Goal: Task Accomplishment & Management: Manage account settings

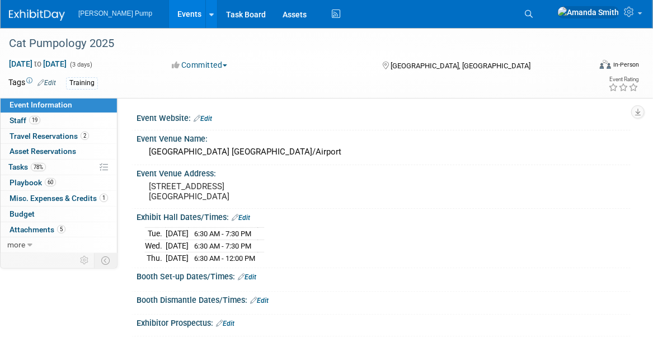
click at [170, 13] on link "Events" at bounding box center [189, 14] width 41 height 28
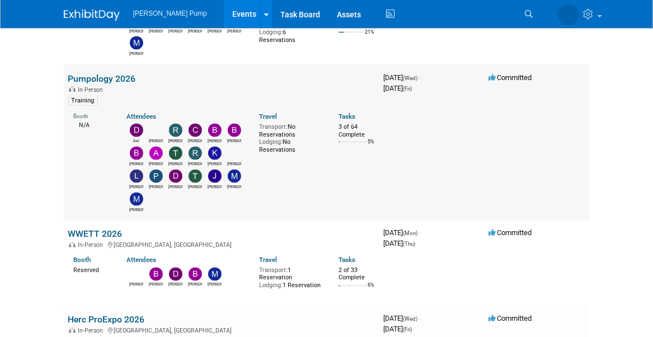
scroll to position [783, 0]
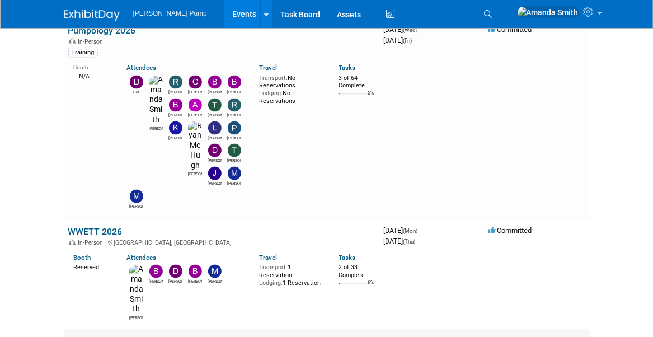
click at [94, 336] on link "Herc ProExpo 2026" at bounding box center [106, 343] width 77 height 11
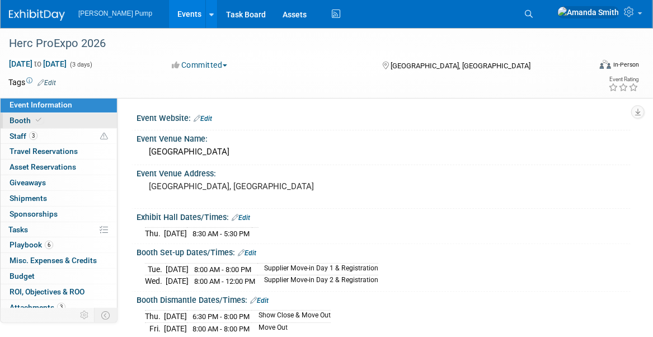
click at [51, 119] on link "Booth" at bounding box center [59, 120] width 116 height 15
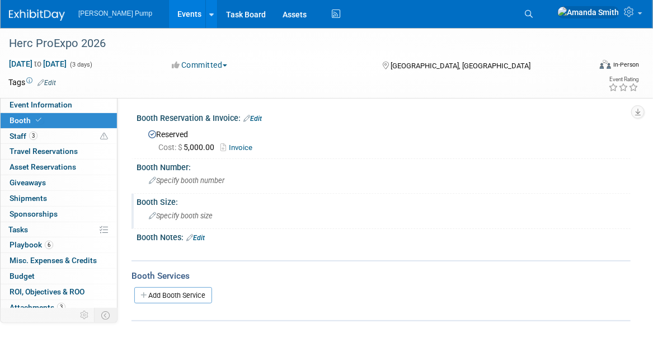
click at [171, 209] on div "Specify booth size" at bounding box center [383, 215] width 477 height 17
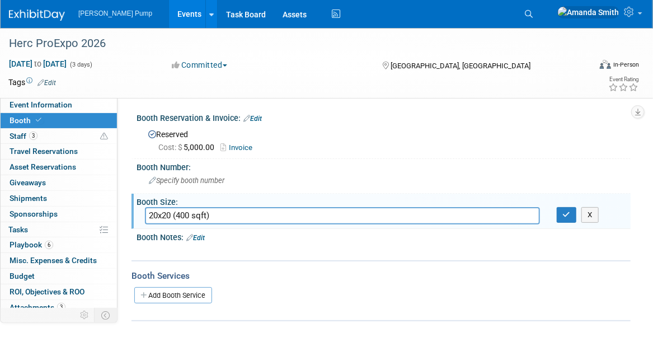
type input "20x20 (400 sqft)"
click at [568, 211] on icon "button" at bounding box center [567, 214] width 8 height 7
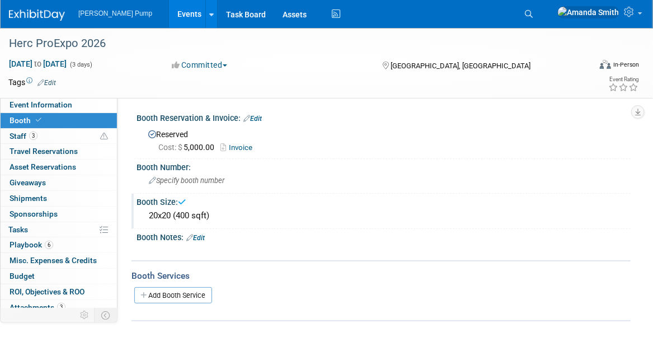
click at [169, 11] on link "Events" at bounding box center [189, 14] width 41 height 28
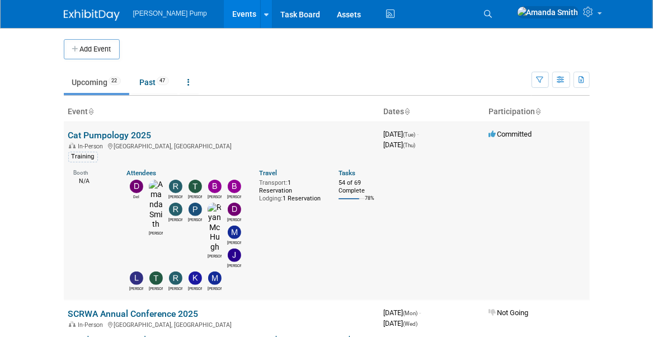
click at [108, 132] on link "Cat Pumpology 2025" at bounding box center [109, 135] width 83 height 11
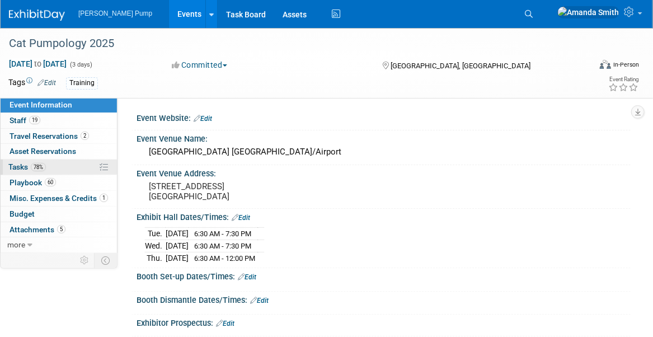
click at [4, 170] on link "78% Tasks 78%" at bounding box center [59, 166] width 116 height 15
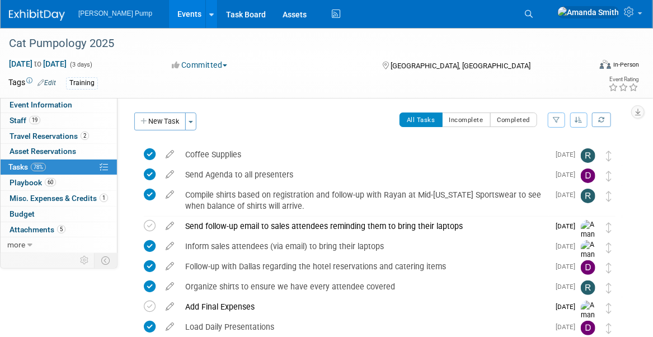
click at [577, 123] on button "button" at bounding box center [579, 119] width 18 height 15
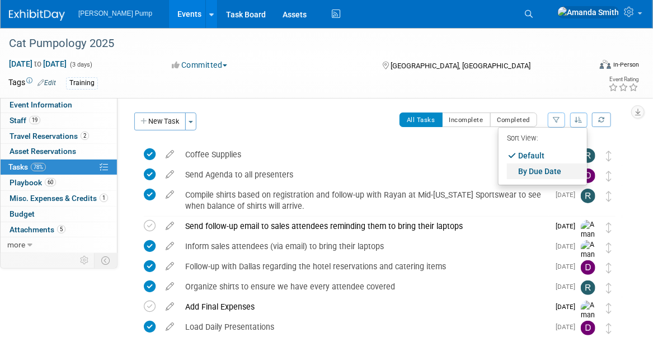
click at [553, 165] on link "By Due Date" at bounding box center [547, 171] width 80 height 16
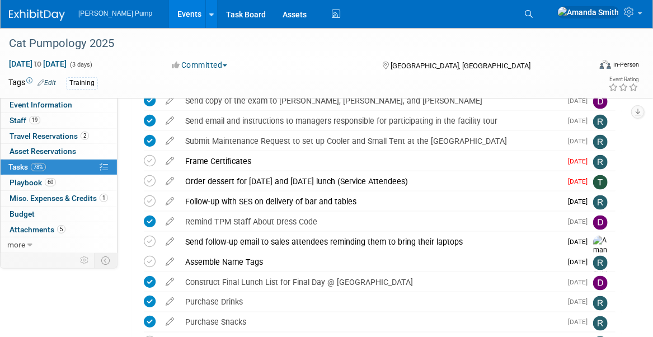
scroll to position [559, 0]
click at [148, 258] on icon at bounding box center [150, 261] width 12 height 12
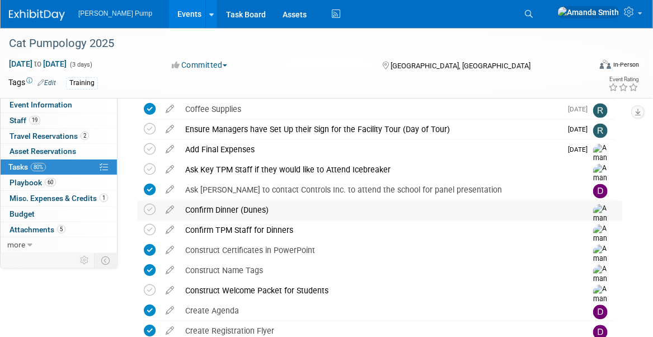
scroll to position [839, 0]
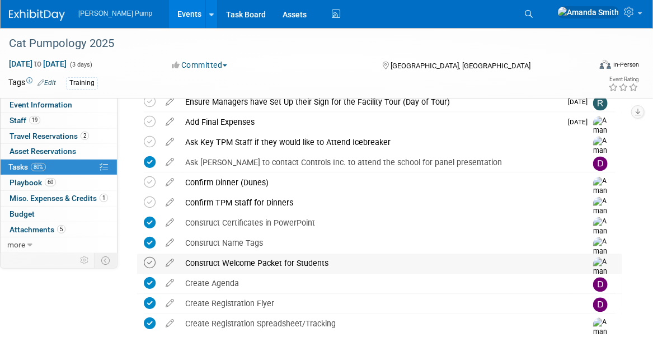
click at [146, 262] on icon at bounding box center [150, 263] width 12 height 12
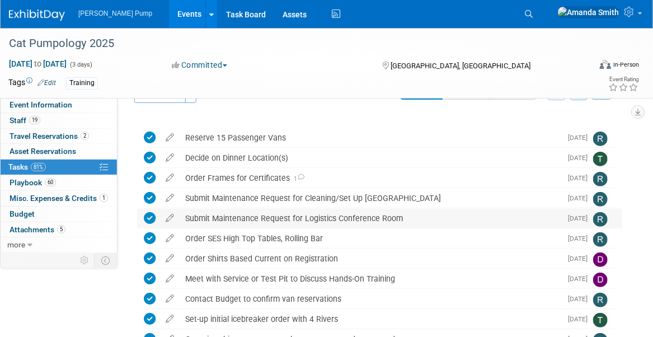
scroll to position [0, 0]
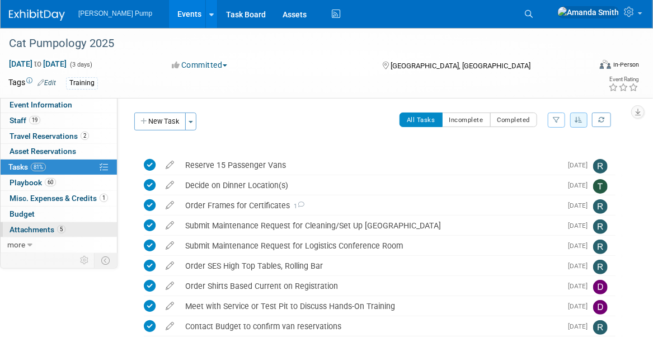
click at [33, 230] on span "Attachments 5" at bounding box center [38, 229] width 56 height 9
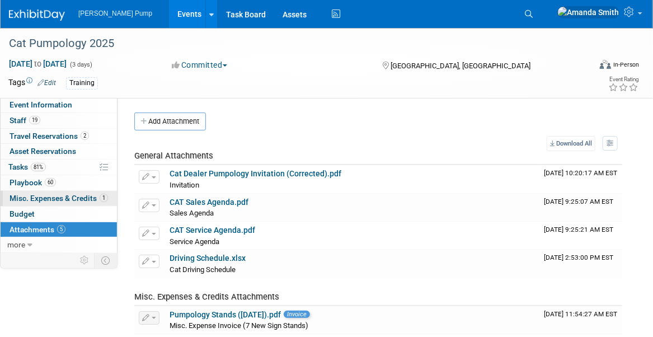
click at [33, 195] on span "Misc. Expenses & Credits 1" at bounding box center [59, 198] width 98 height 9
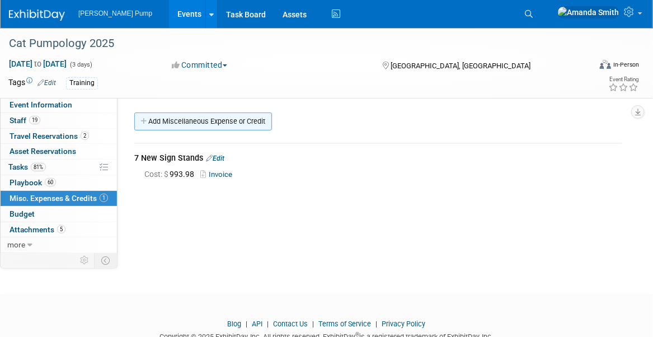
click at [212, 120] on link "Add Miscellaneous Expense or Credit" at bounding box center [203, 121] width 138 height 18
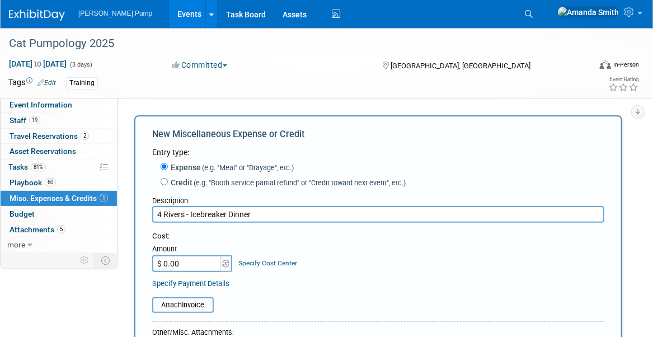
type input "4 Rivers - Icebreaker Dinner"
click at [337, 242] on div "Cost: Amount $ 0.00 Specify Cost Center Cost Center -- Not Specified --" at bounding box center [378, 251] width 452 height 41
click at [333, 234] on div "Cost:" at bounding box center [378, 236] width 452 height 11
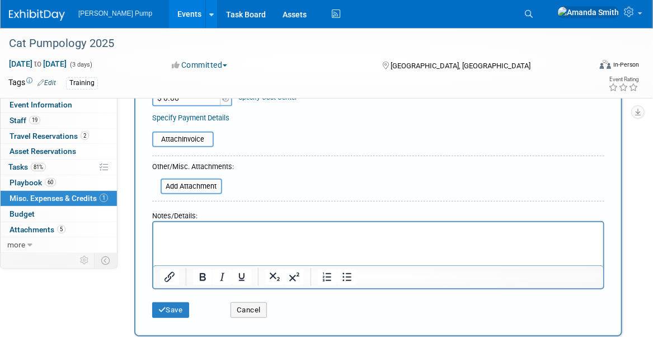
scroll to position [168, 0]
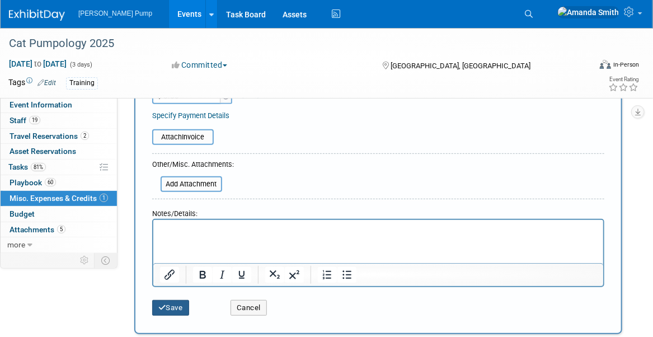
drag, startPoint x: 173, startPoint y: 303, endPoint x: 224, endPoint y: 214, distance: 102.9
click at [174, 303] on button "Save" at bounding box center [170, 308] width 37 height 16
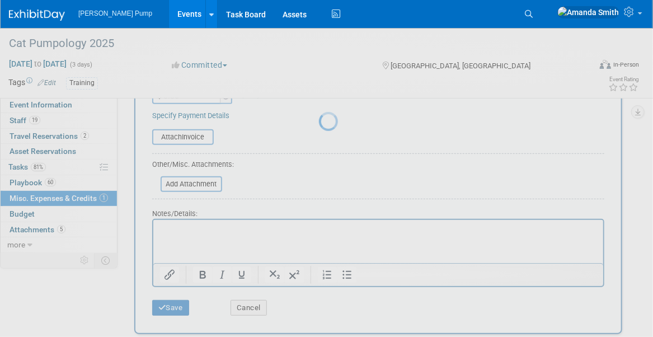
scroll to position [35, 0]
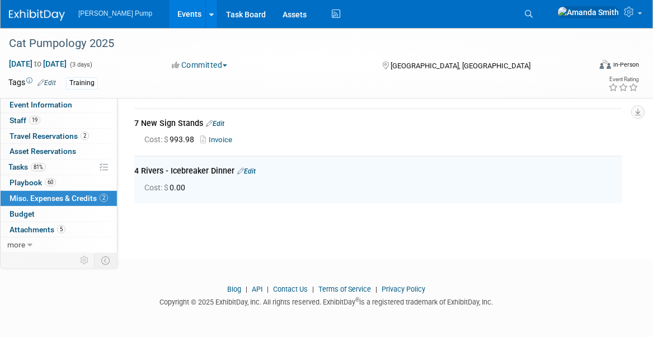
click at [169, 12] on link "Events" at bounding box center [189, 14] width 41 height 28
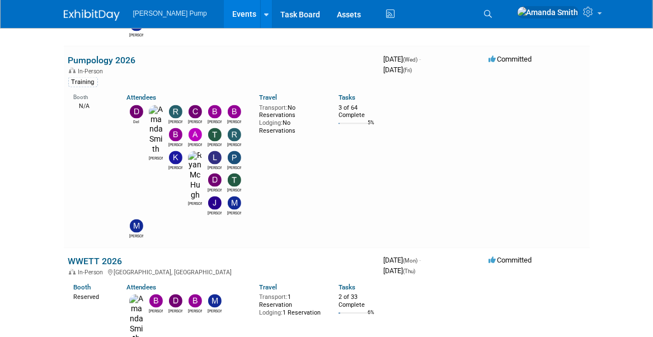
scroll to position [727, 0]
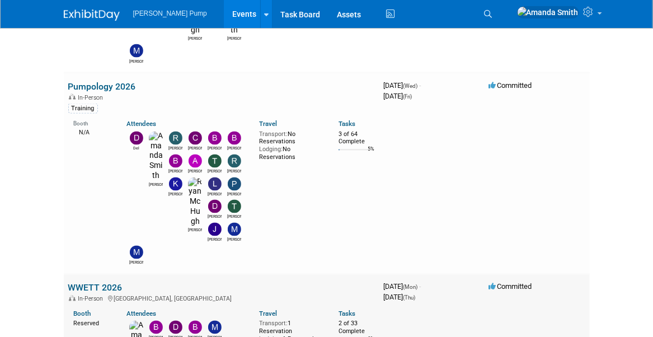
click at [102, 282] on link "WWETT 2026" at bounding box center [95, 287] width 54 height 11
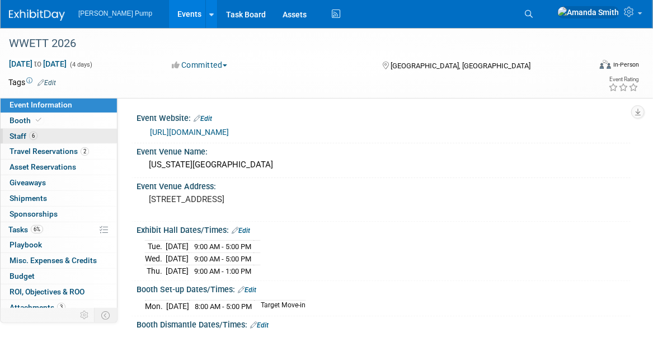
click at [51, 140] on link "6 Staff 6" at bounding box center [59, 136] width 116 height 15
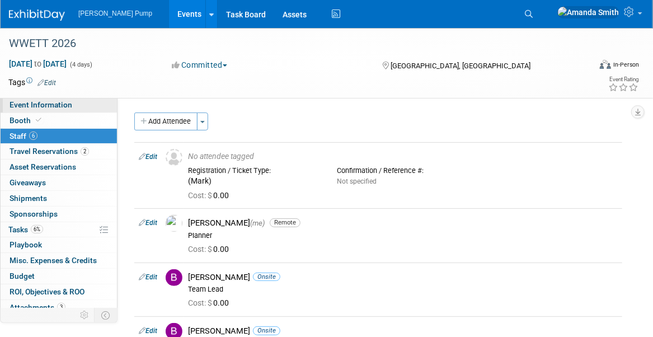
click at [36, 105] on span "Event Information" at bounding box center [41, 104] width 63 height 9
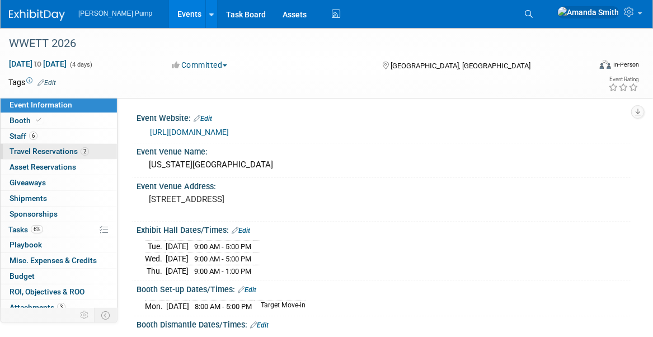
click at [15, 151] on span "Travel Reservations 2" at bounding box center [49, 151] width 79 height 9
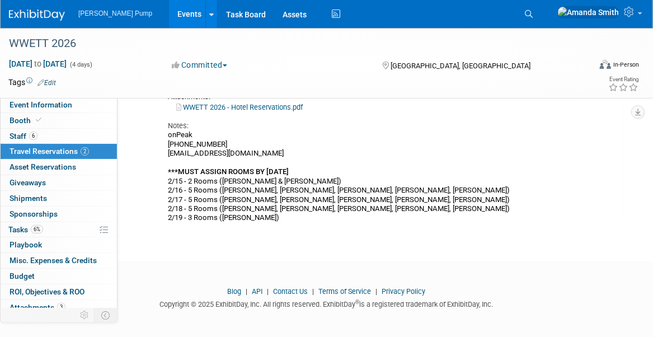
scroll to position [482, 0]
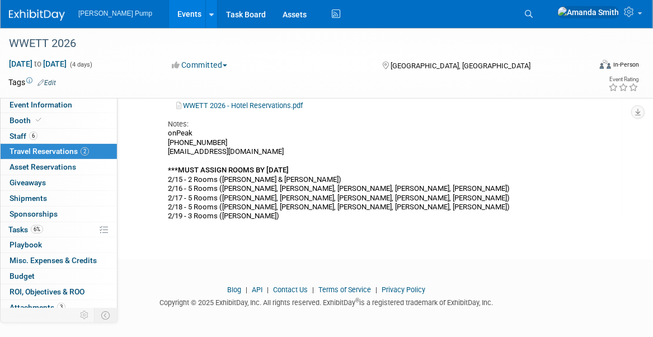
click at [169, 10] on link "Events" at bounding box center [189, 14] width 41 height 28
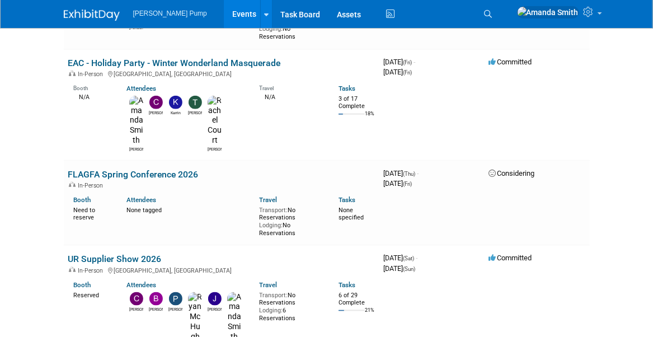
scroll to position [447, 0]
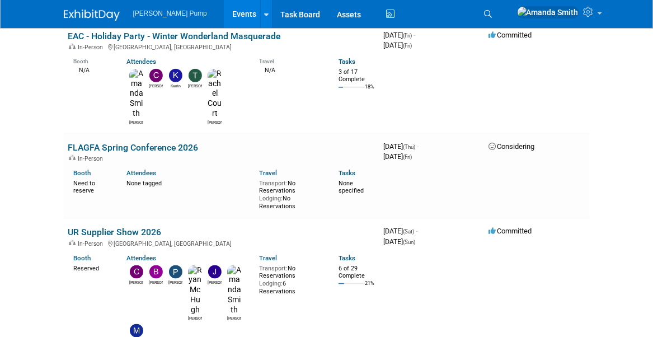
click at [114, 227] on link "UR Supplier Show 2026" at bounding box center [114, 232] width 93 height 11
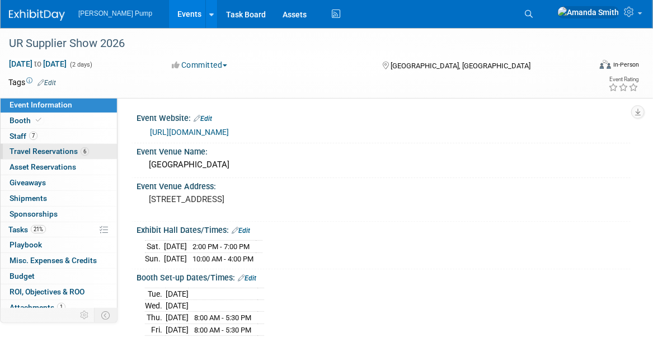
click at [32, 147] on span "Travel Reservations 6" at bounding box center [49, 151] width 79 height 9
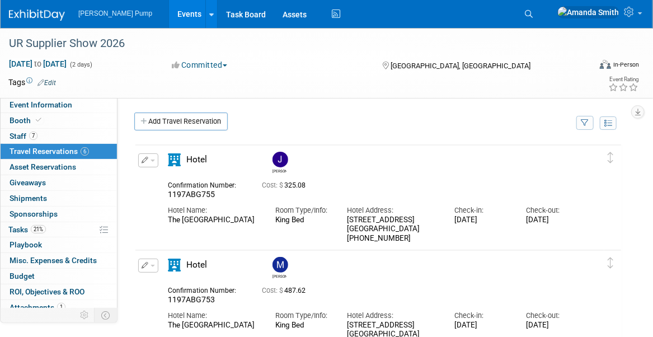
click at [169, 15] on link "Events" at bounding box center [189, 14] width 41 height 28
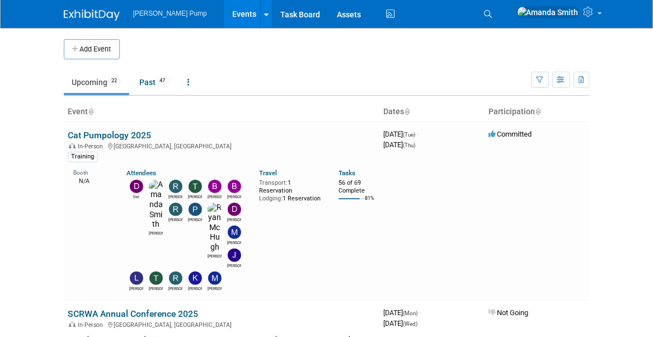
click at [247, 69] on td "Upcoming 22 Past 47 All Events 69 Past and Upcoming Grouped Annually Events gro…" at bounding box center [298, 77] width 468 height 36
